Goal: Find specific page/section

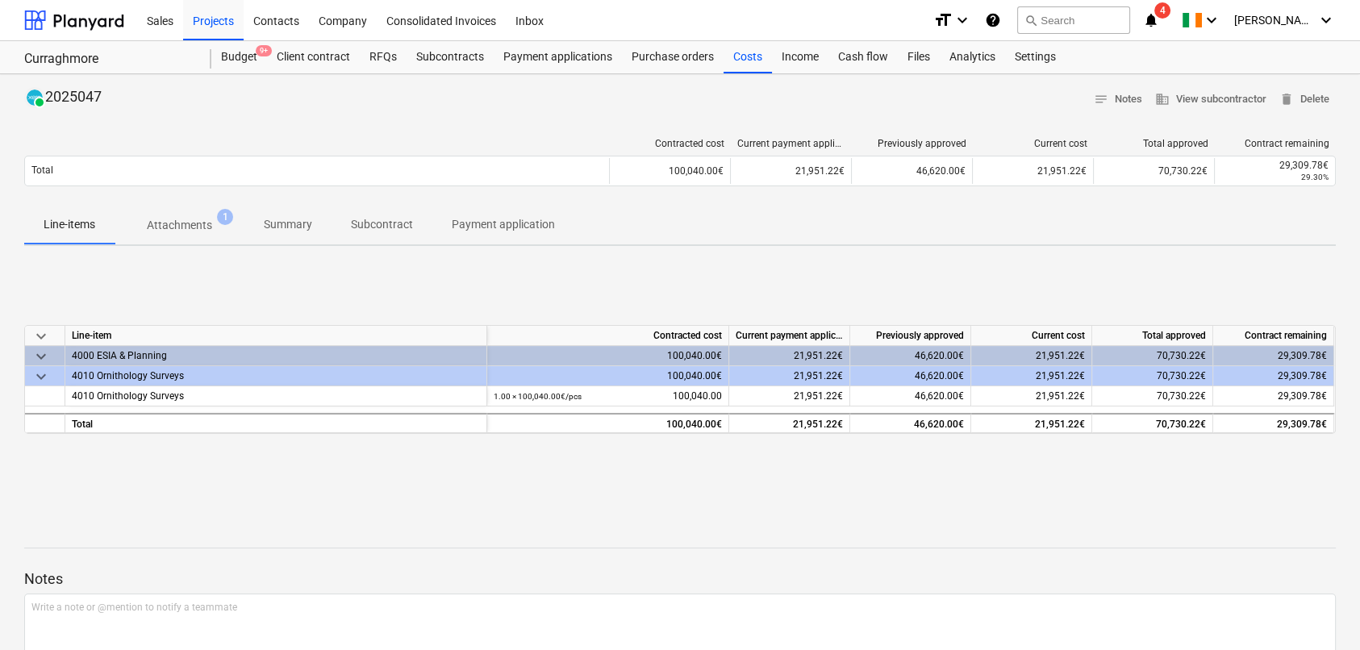
click at [279, 226] on p "Summary" at bounding box center [288, 224] width 48 height 17
